Goal: Transaction & Acquisition: Purchase product/service

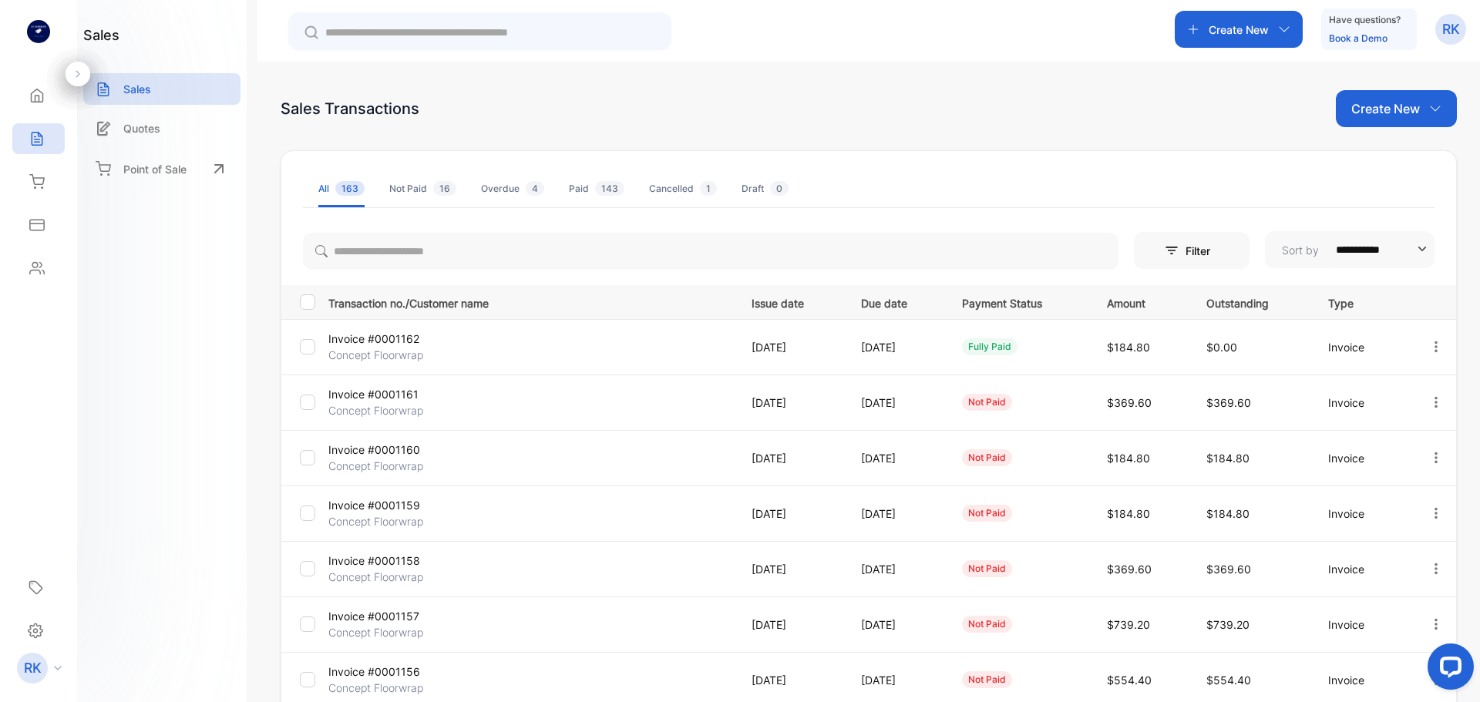
click at [1232, 37] on p "Create New" at bounding box center [1238, 30] width 60 height 16
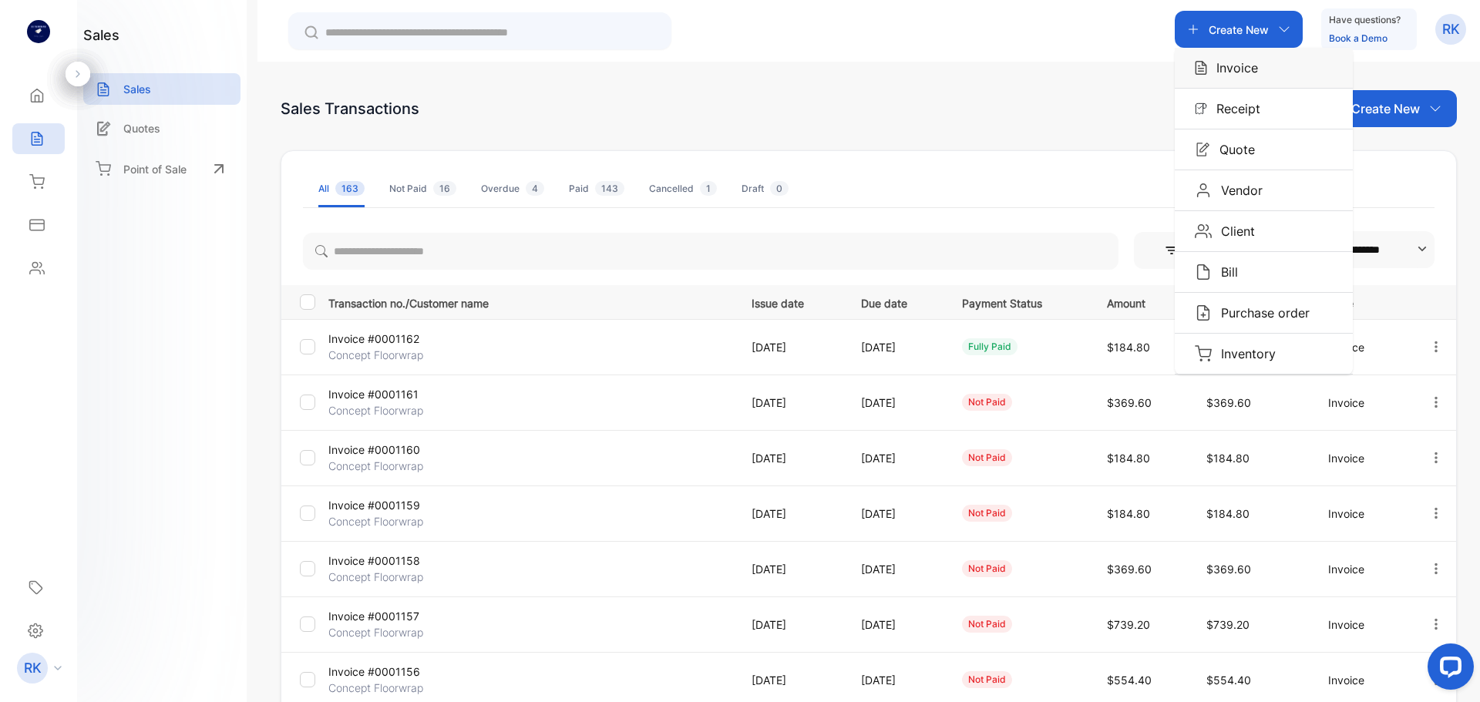
click at [1264, 78] on div "Invoice" at bounding box center [1263, 68] width 178 height 40
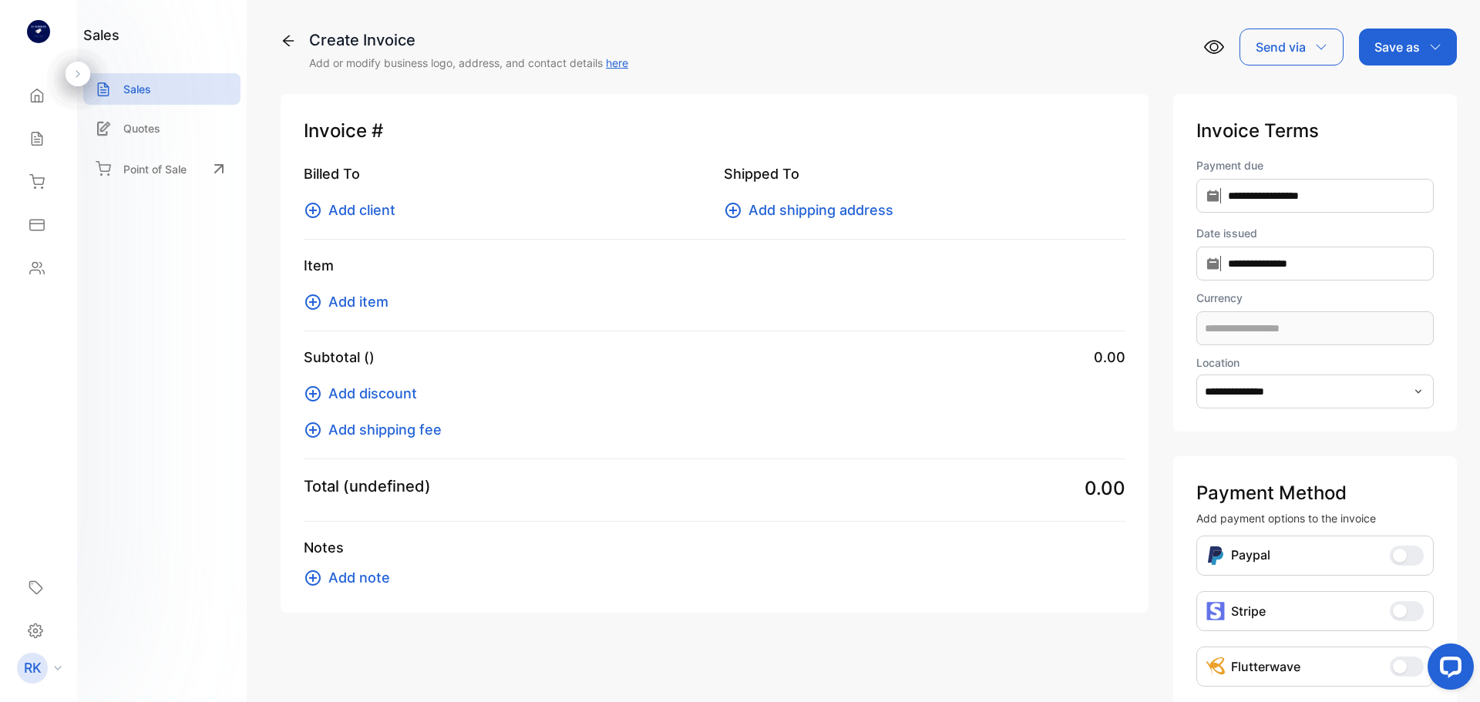
type input "**********"
click at [366, 209] on span "Add client" at bounding box center [361, 210] width 67 height 21
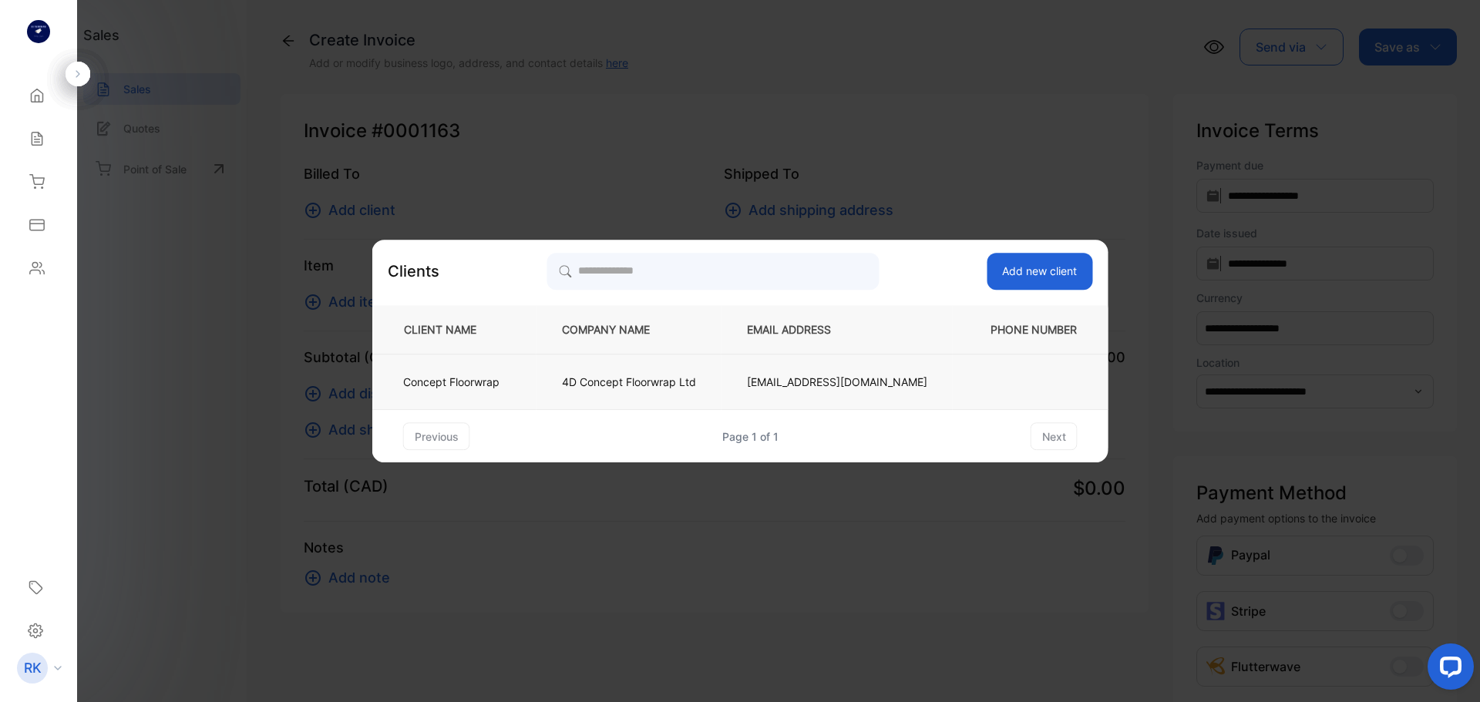
click at [626, 391] on td "4D Concept Floorwrap Ltd" at bounding box center [628, 382] width 185 height 55
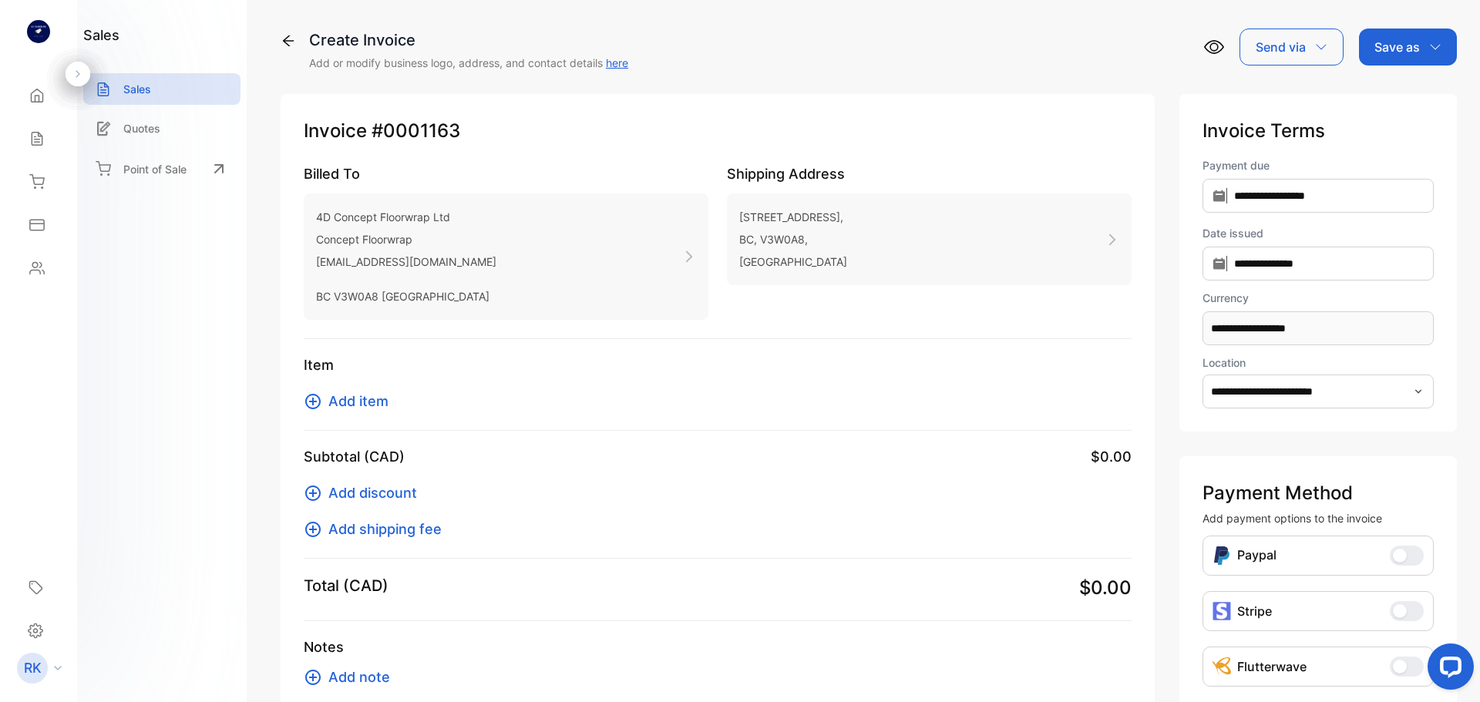
click at [376, 403] on span "Add item" at bounding box center [358, 401] width 60 height 21
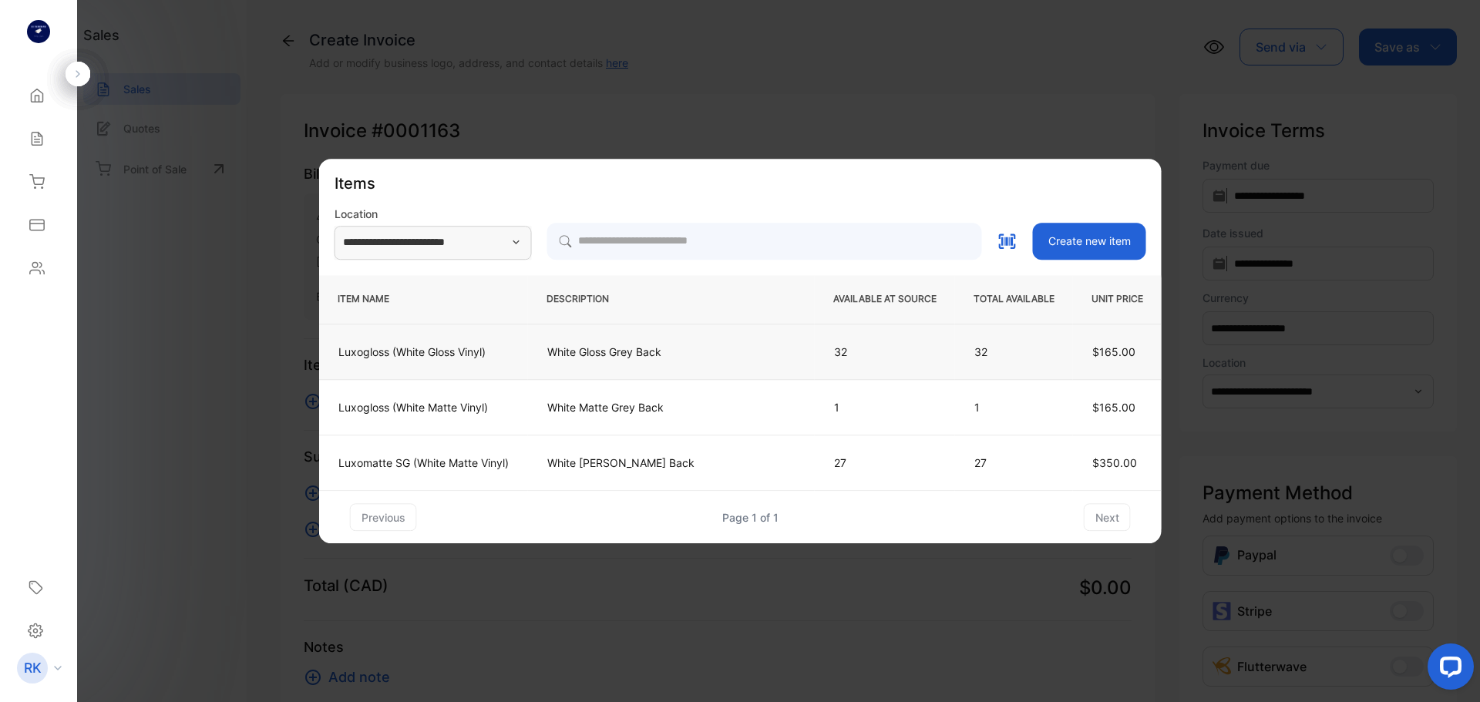
click at [665, 357] on p "White Gloss Grey Back" at bounding box center [671, 352] width 248 height 16
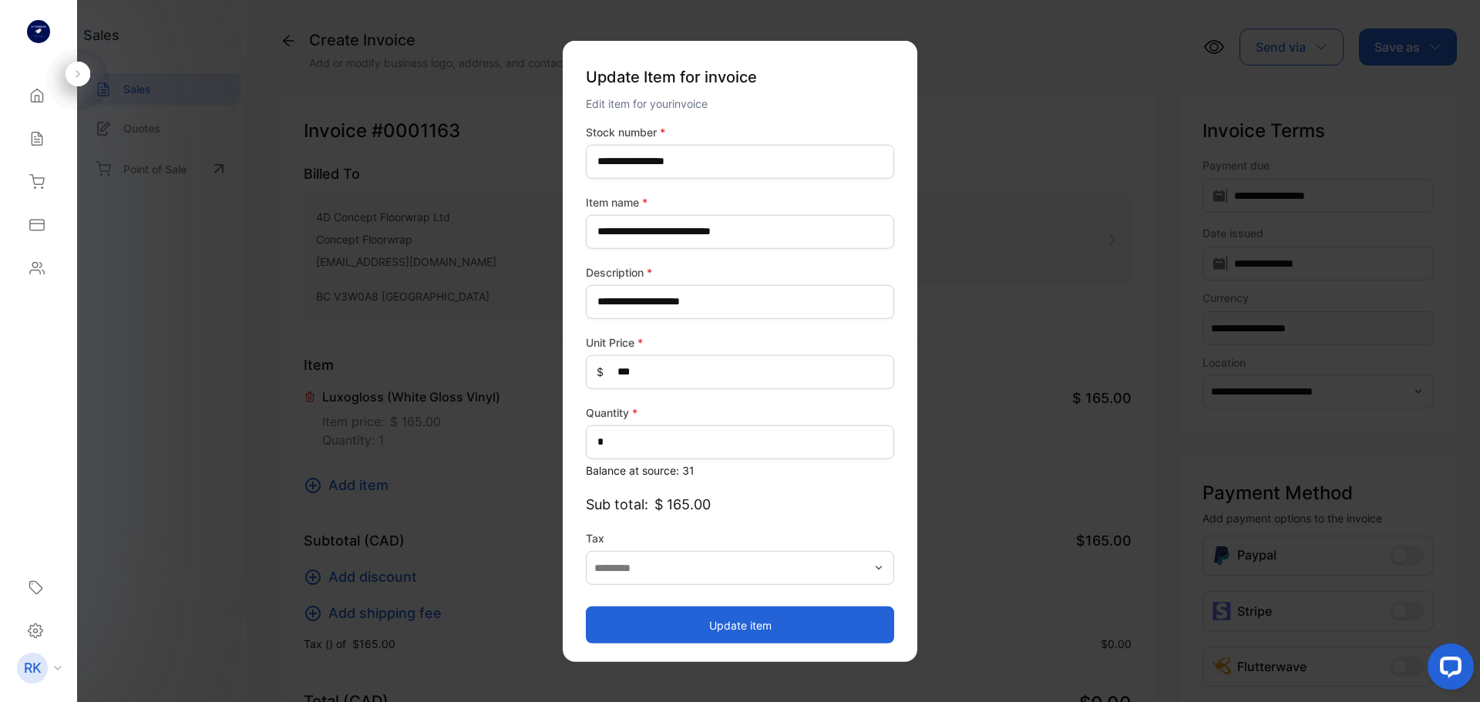
type input "**********"
click at [742, 617] on button "Update item" at bounding box center [740, 625] width 308 height 37
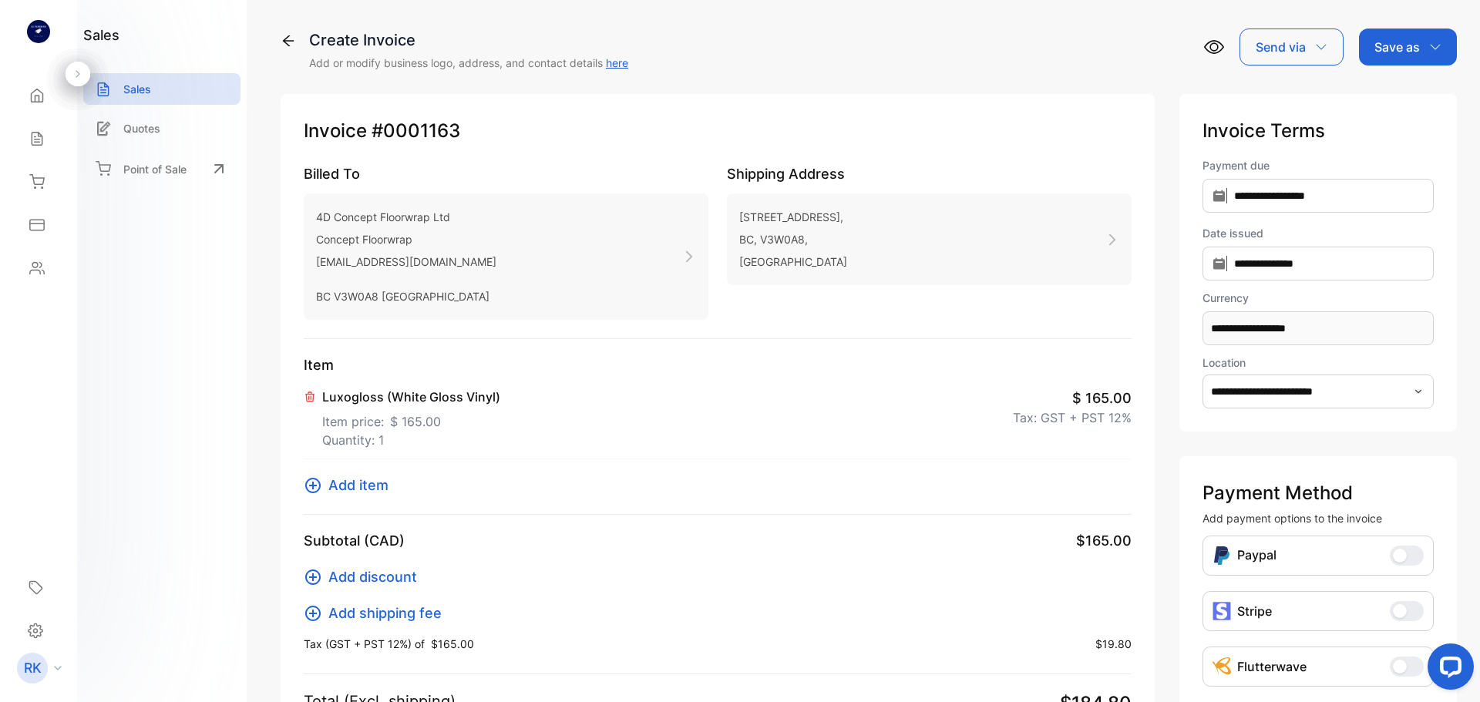
click at [1379, 55] on p "Save as" at bounding box center [1396, 47] width 45 height 18
click at [1364, 95] on div "Invoice" at bounding box center [1403, 97] width 89 height 31
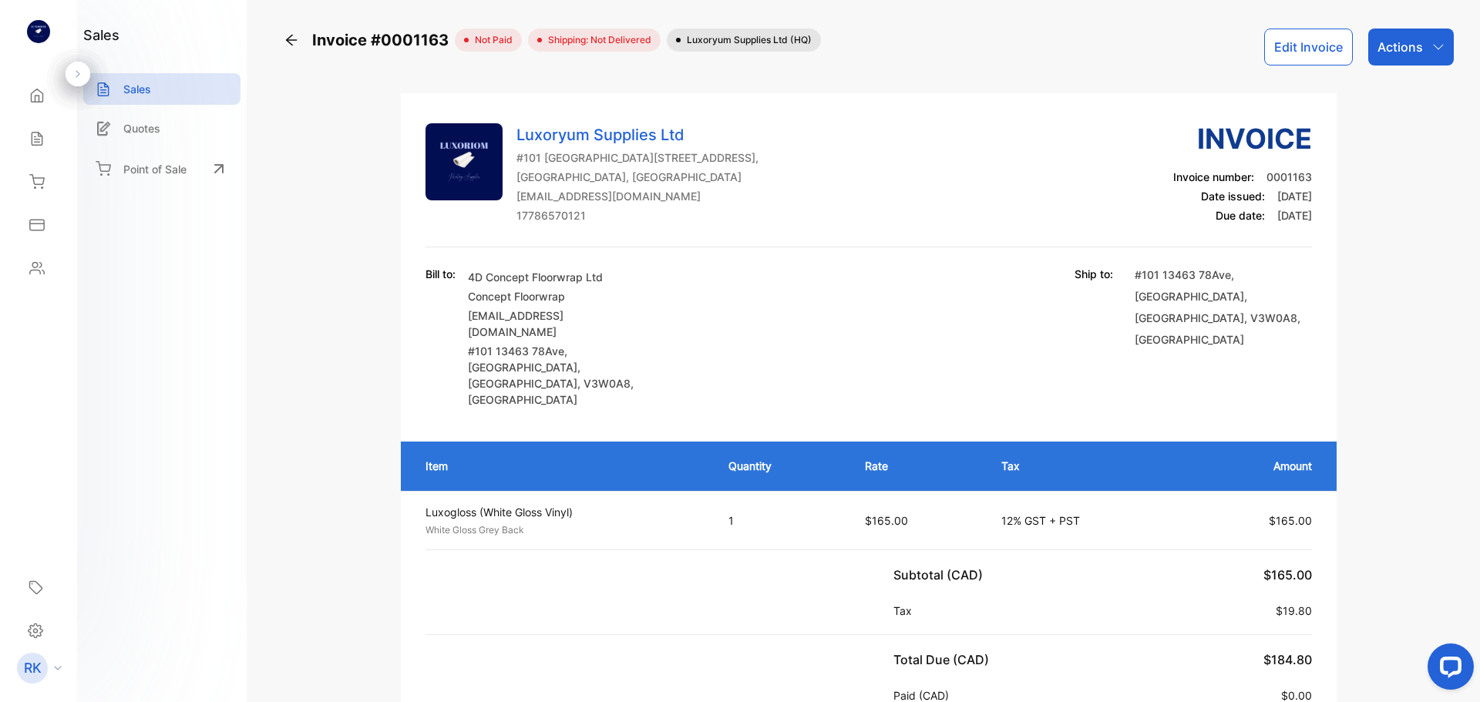
drag, startPoint x: 379, startPoint y: 42, endPoint x: 251, endPoint y: 124, distance: 151.8
click at [251, 124] on div "sales Sales Quotes Point of Sale Invoice #0001163 not paid Shipping: Not Delive…" at bounding box center [740, 366] width 1480 height 733
copy div "#0001163"
drag, startPoint x: 372, startPoint y: 36, endPoint x: 454, endPoint y: 42, distance: 81.9
click at [454, 42] on div "Invoice #0001163 not paid Shipping: Not Delivered Luxoryum Supplies Ltd (HQ)" at bounding box center [552, 40] width 537 height 23
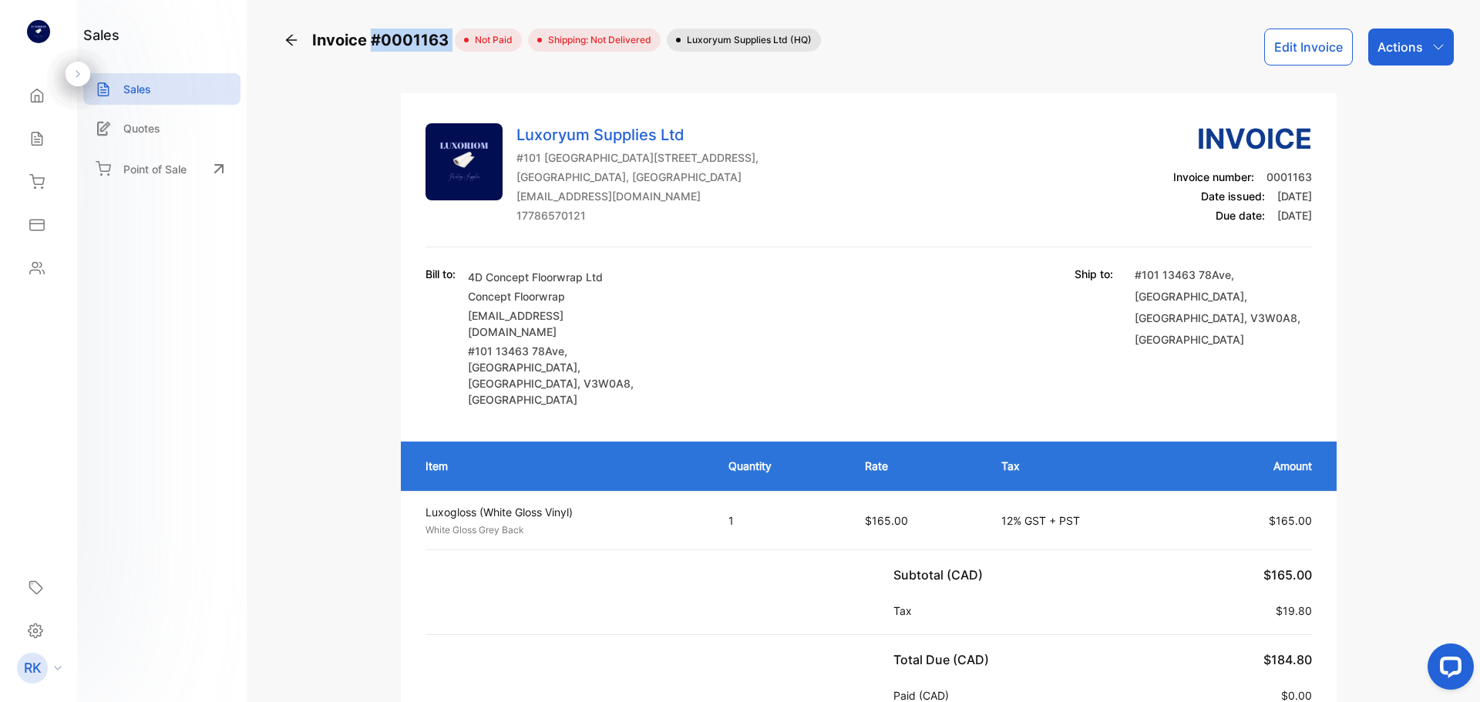
copy div "#0001163"
